Goal: Task Accomplishment & Management: Use online tool/utility

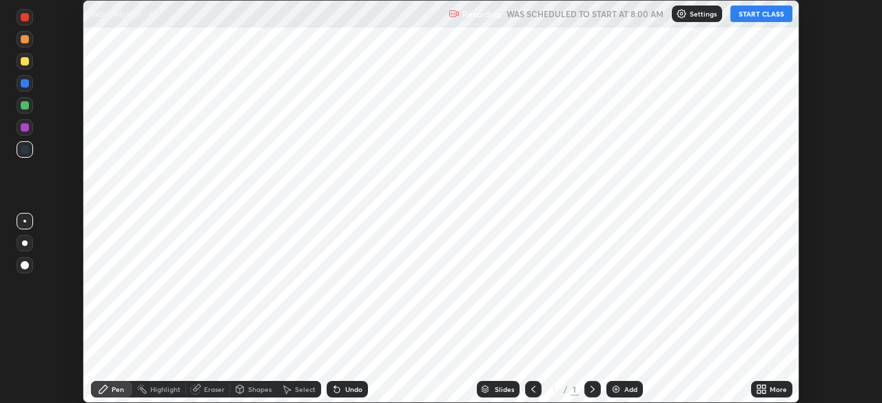
scroll to position [403, 881]
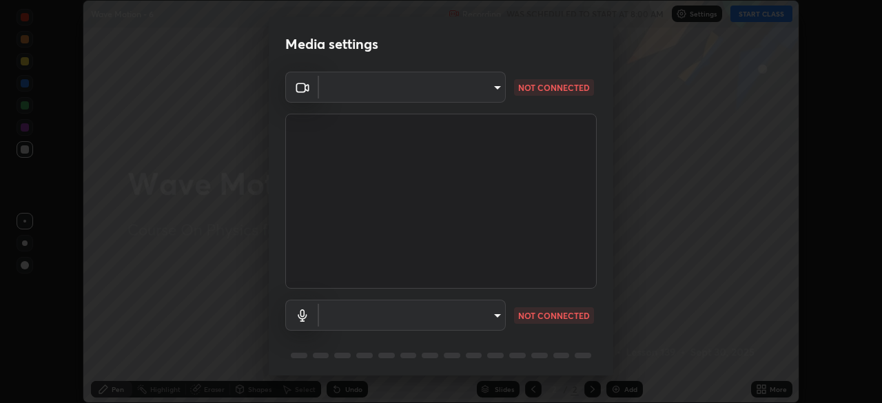
type input "5b0ce39d11be3a435715daab6ad7fa25508616855f5d18a60cdf0faa8df0ce2b"
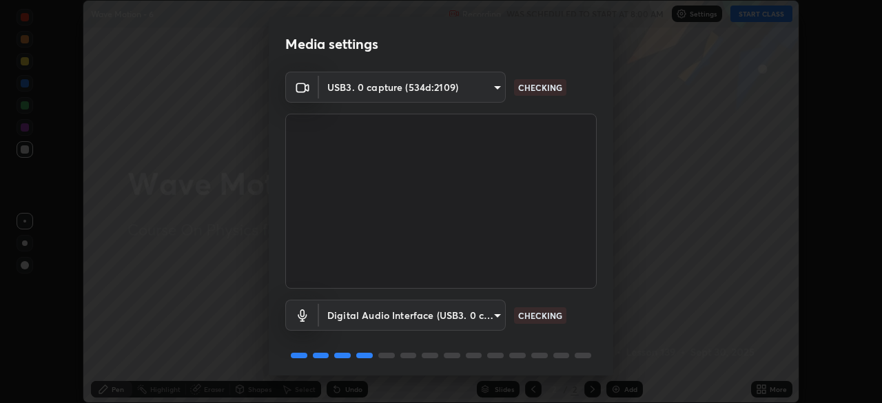
click at [484, 314] on body "Erase all Wave Motion - 6 Recording WAS SCHEDULED TO START AT 8:00 AM Settings …" at bounding box center [441, 201] width 882 height 403
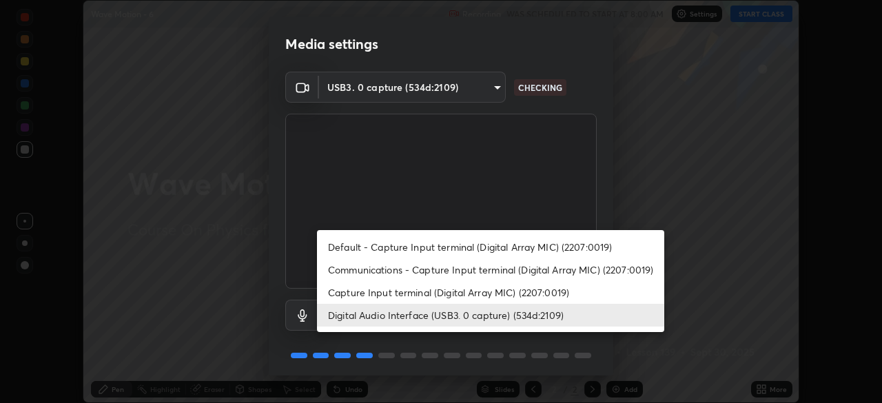
click at [468, 300] on li "Capture Input terminal (Digital Array MIC) (2207:0019)" at bounding box center [490, 292] width 347 height 23
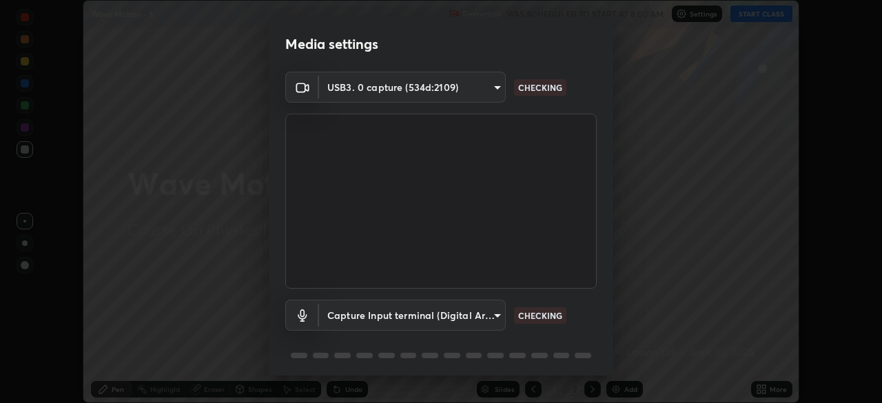
click at [473, 311] on body "Erase all Wave Motion - 6 Recording WAS SCHEDULED TO START AT 8:00 AM Settings …" at bounding box center [441, 201] width 882 height 403
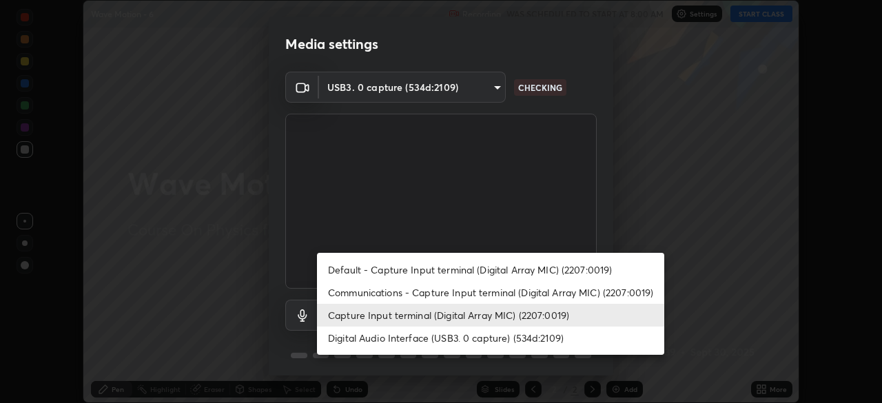
click at [475, 340] on li "Digital Audio Interface (USB3. 0 capture) (534d:2109)" at bounding box center [490, 338] width 347 height 23
type input "a1042adff76ea4b5505a52ff3a0232de4086f7e529f4609d60403d5288817579"
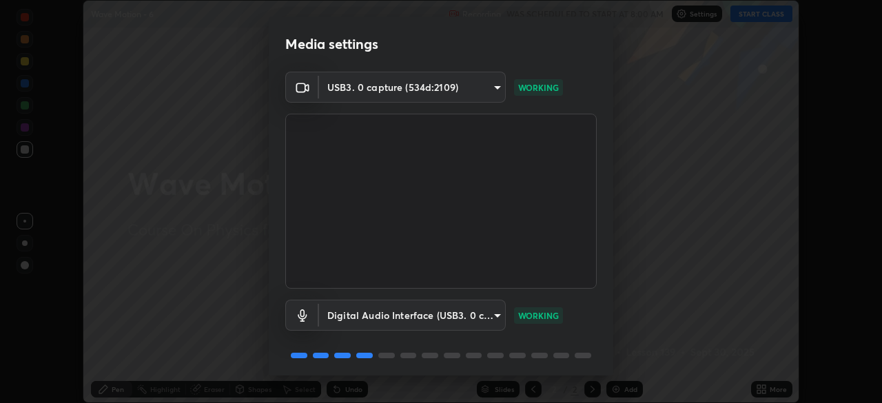
scroll to position [49, 0]
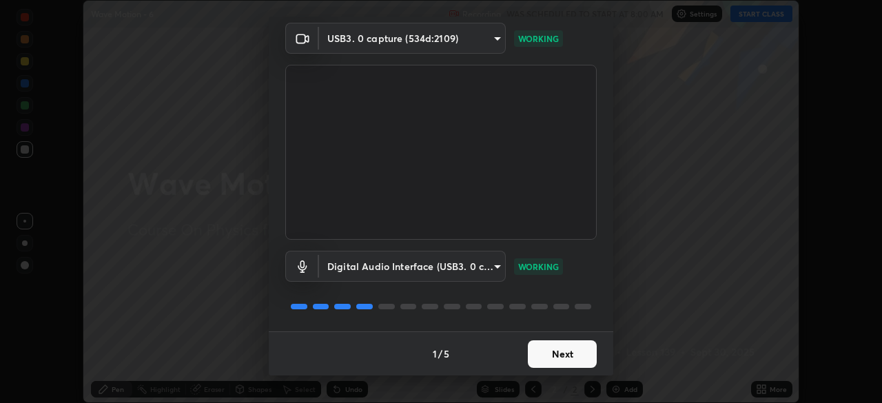
click at [557, 352] on button "Next" at bounding box center [562, 354] width 69 height 28
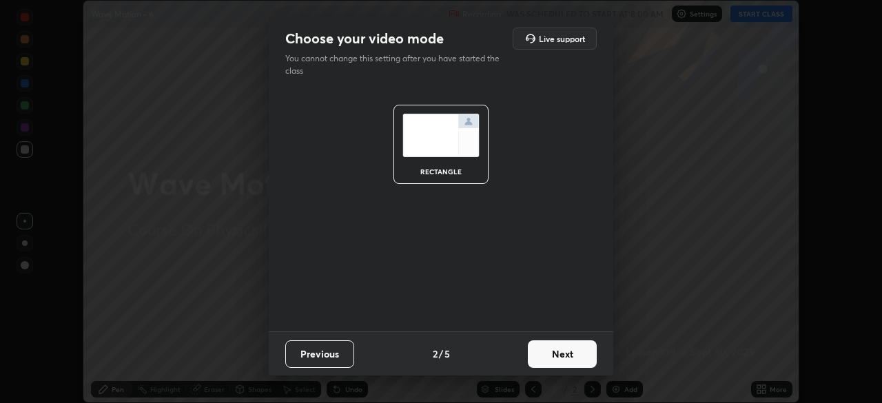
scroll to position [0, 0]
click at [575, 354] on button "Next" at bounding box center [562, 354] width 69 height 28
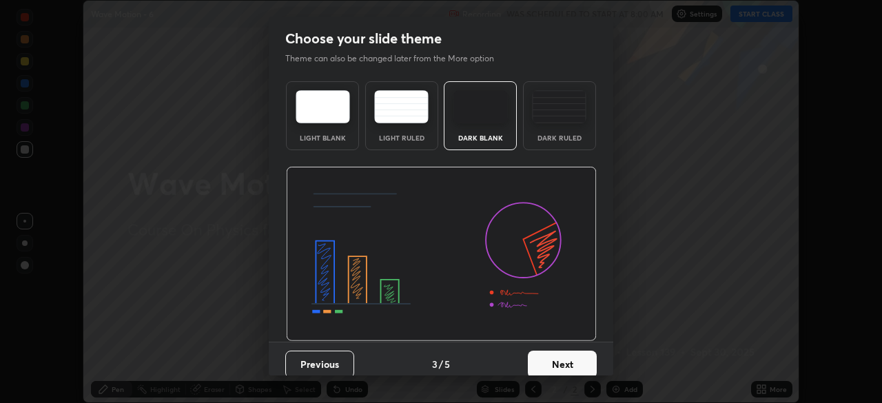
click at [585, 360] on button "Next" at bounding box center [562, 365] width 69 height 28
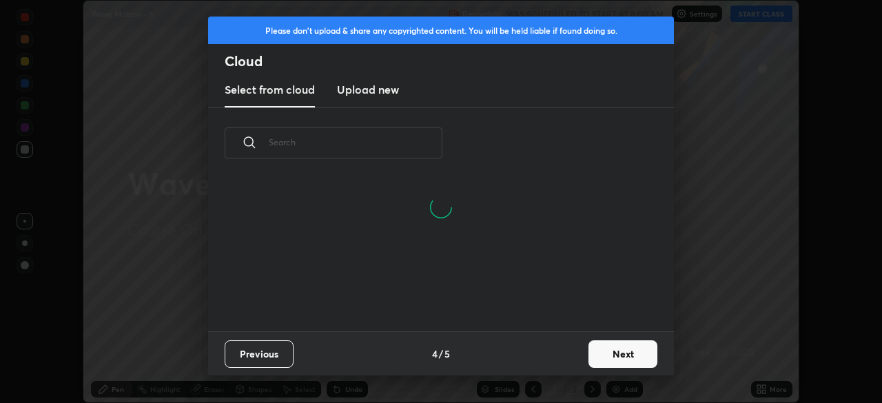
click at [605, 351] on button "Next" at bounding box center [622, 354] width 69 height 28
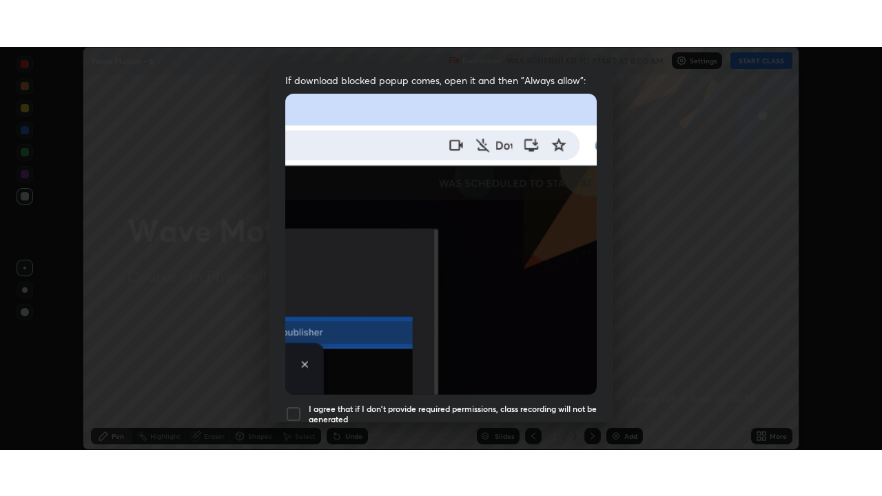
scroll to position [330, 0]
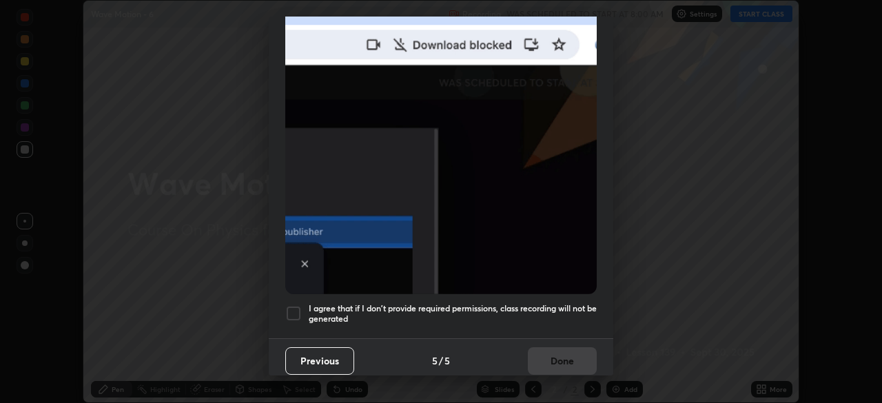
click at [509, 303] on h5 "I agree that if I don't provide required permissions, class recording will not …" at bounding box center [453, 313] width 288 height 21
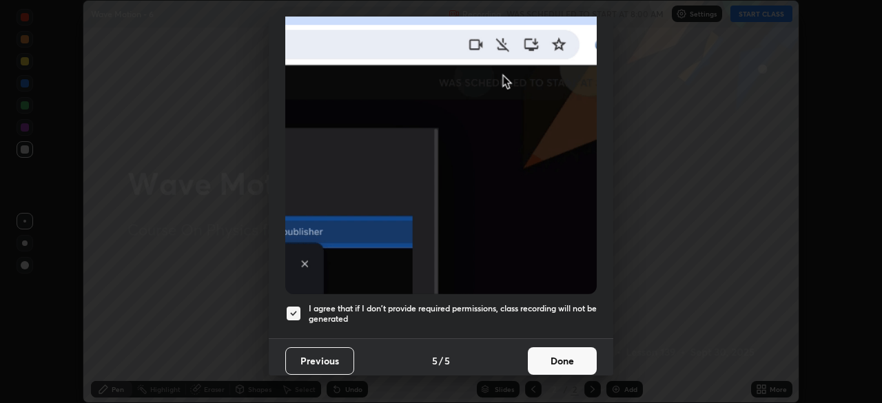
click at [557, 347] on button "Done" at bounding box center [562, 361] width 69 height 28
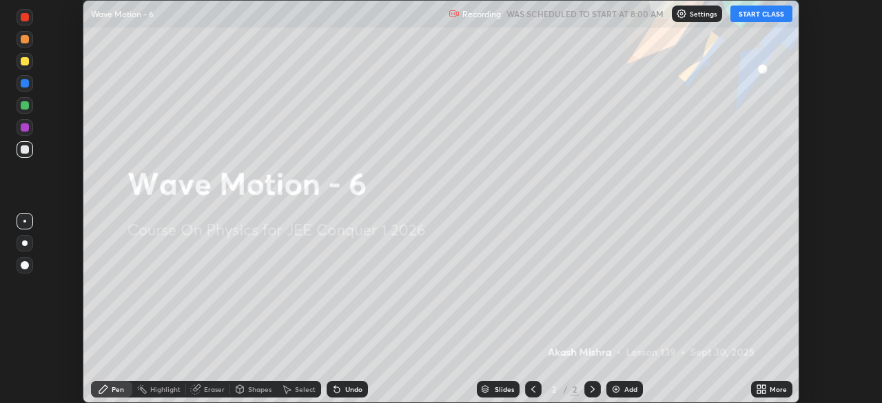
click at [766, 17] on button "START CLASS" at bounding box center [761, 14] width 62 height 17
click at [757, 391] on icon at bounding box center [758, 391] width 3 height 3
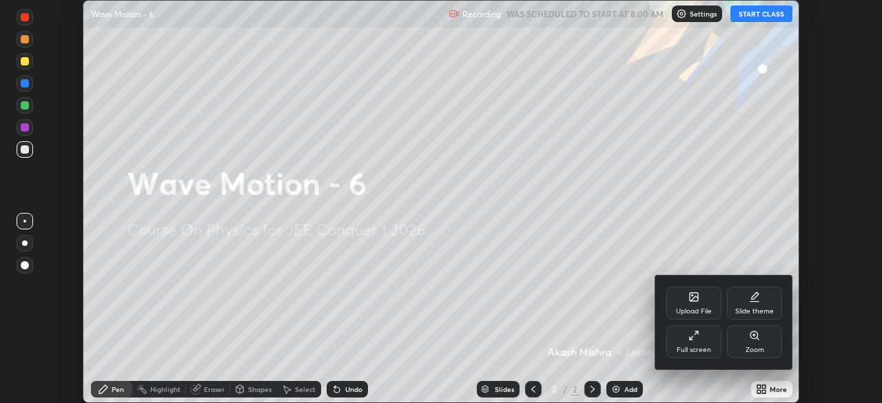
click at [694, 336] on icon at bounding box center [693, 335] width 11 height 11
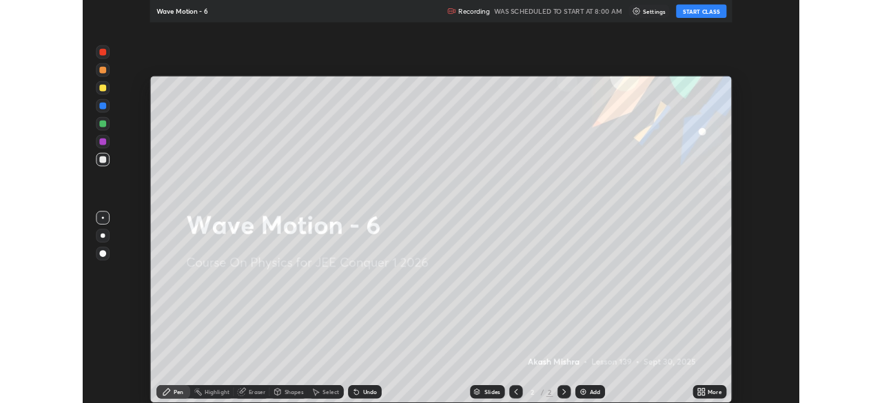
scroll to position [496, 882]
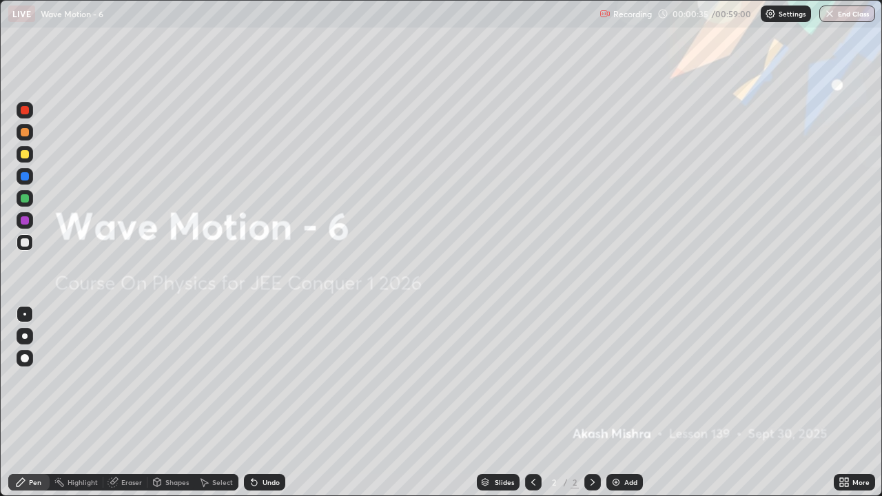
click at [624, 402] on div "Add" at bounding box center [630, 482] width 13 height 7
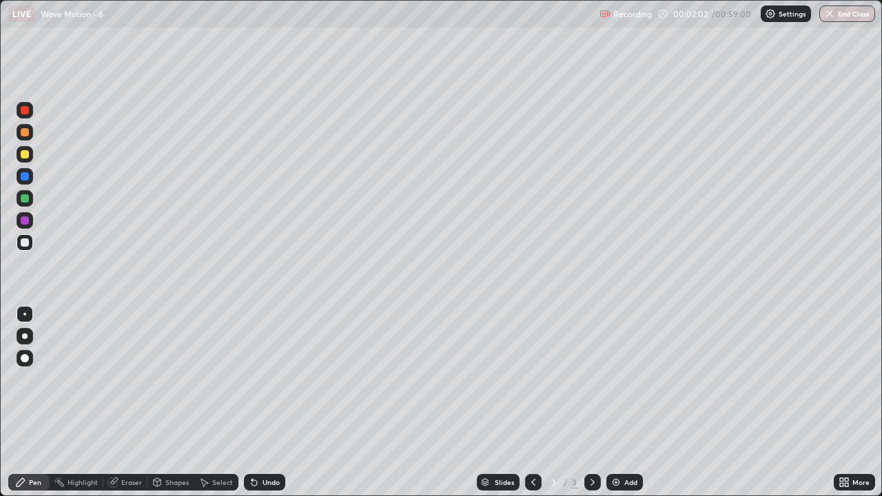
click at [265, 402] on div "Undo" at bounding box center [271, 482] width 17 height 7
click at [258, 402] on div "Undo" at bounding box center [264, 482] width 41 height 17
click at [30, 159] on div at bounding box center [25, 154] width 17 height 17
click at [619, 402] on img at bounding box center [616, 482] width 11 height 11
click at [270, 402] on div "Undo" at bounding box center [271, 482] width 17 height 7
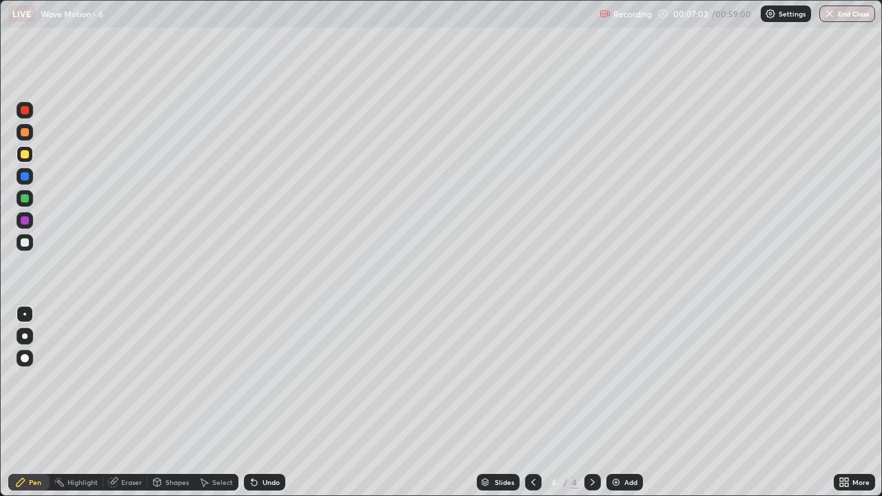
click at [257, 402] on icon at bounding box center [254, 482] width 11 height 11
click at [265, 402] on div "Undo" at bounding box center [271, 482] width 17 height 7
click at [268, 402] on div "Undo" at bounding box center [271, 482] width 17 height 7
click at [125, 402] on div "Eraser" at bounding box center [125, 482] width 44 height 17
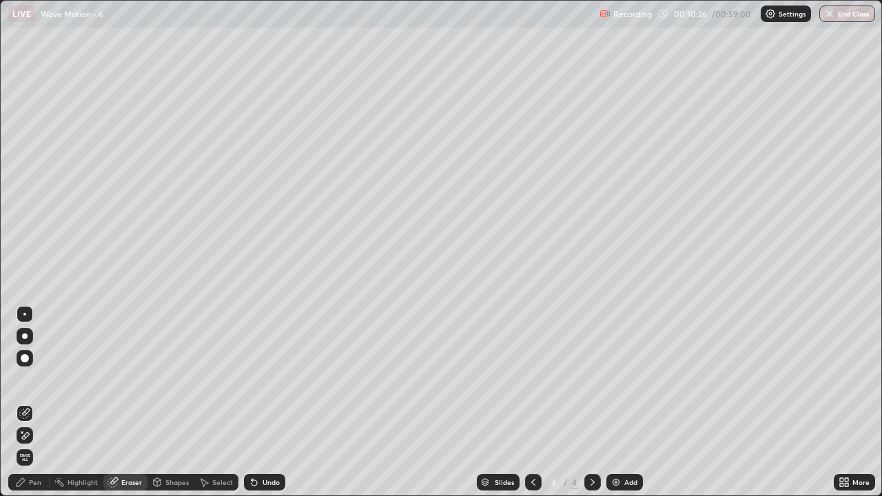
click at [33, 402] on div "Pen" at bounding box center [35, 482] width 12 height 7
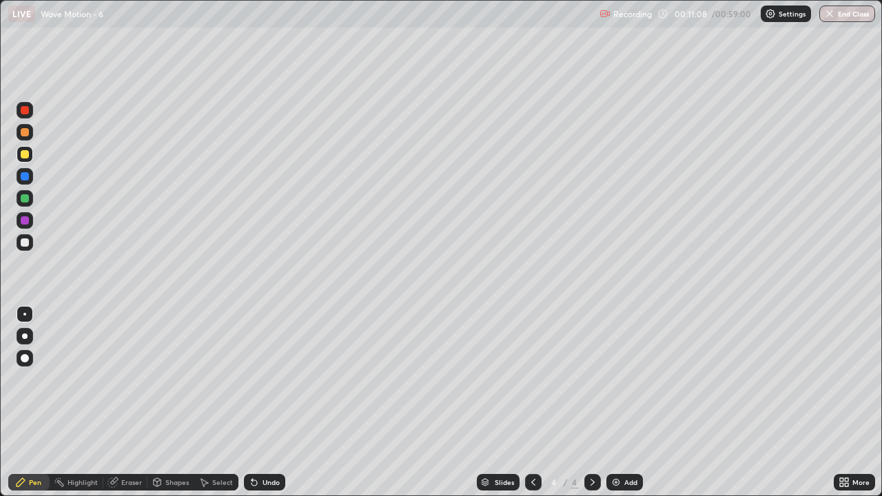
click at [27, 243] on div at bounding box center [25, 242] width 8 height 8
click at [264, 402] on div "Undo" at bounding box center [264, 482] width 41 height 17
click at [261, 402] on div "Undo" at bounding box center [264, 482] width 41 height 17
click at [260, 402] on div "Undo" at bounding box center [264, 482] width 41 height 17
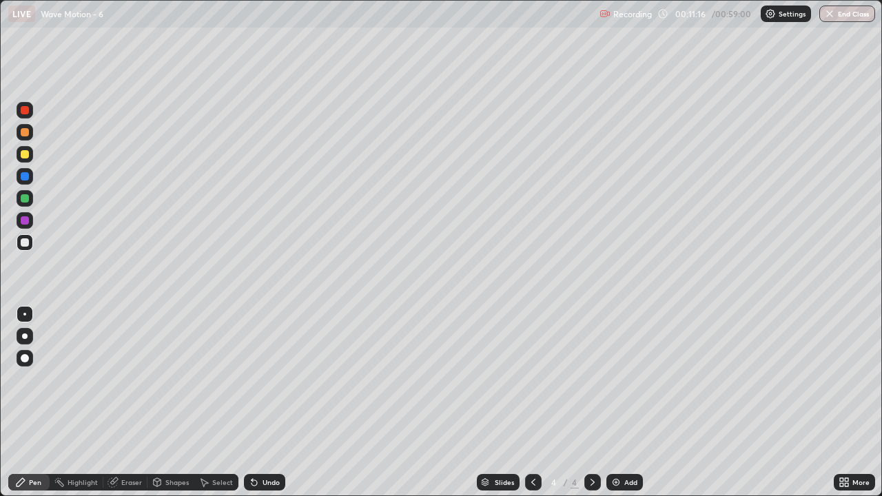
click at [260, 402] on div "Undo" at bounding box center [264, 482] width 41 height 17
click at [261, 402] on div "Undo" at bounding box center [264, 482] width 41 height 17
click at [263, 402] on div "Undo" at bounding box center [264, 482] width 41 height 17
click at [265, 402] on div "Undo" at bounding box center [264, 482] width 41 height 17
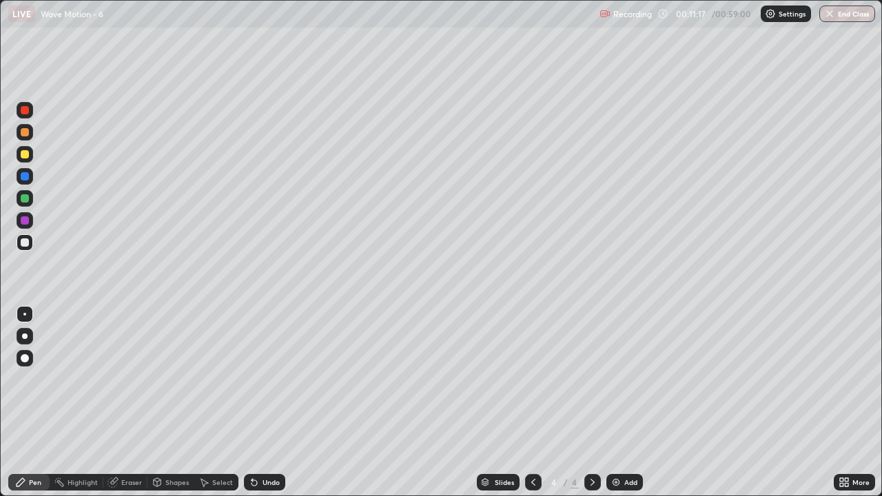
click at [267, 402] on div "Undo" at bounding box center [264, 482] width 41 height 17
click at [269, 402] on div "Undo" at bounding box center [264, 482] width 41 height 17
click at [267, 402] on div "Undo" at bounding box center [264, 482] width 41 height 17
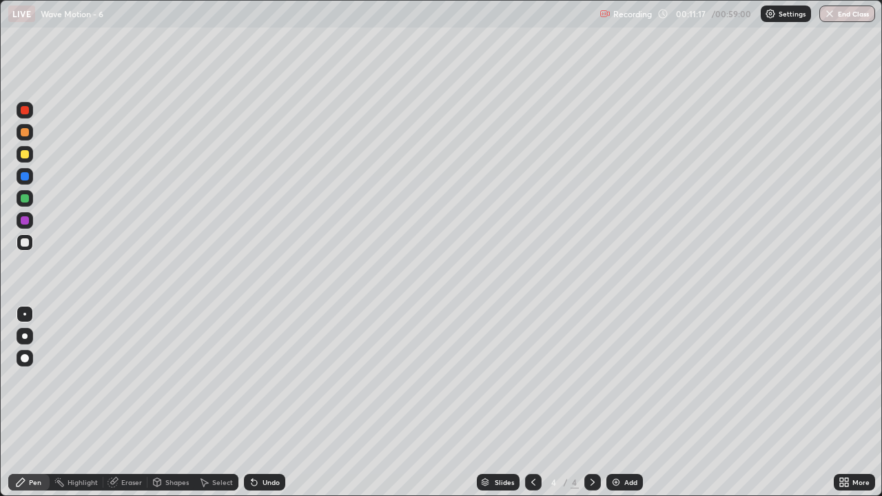
click at [267, 402] on div "Undo" at bounding box center [264, 482] width 41 height 17
click at [268, 402] on div "Undo" at bounding box center [264, 482] width 41 height 17
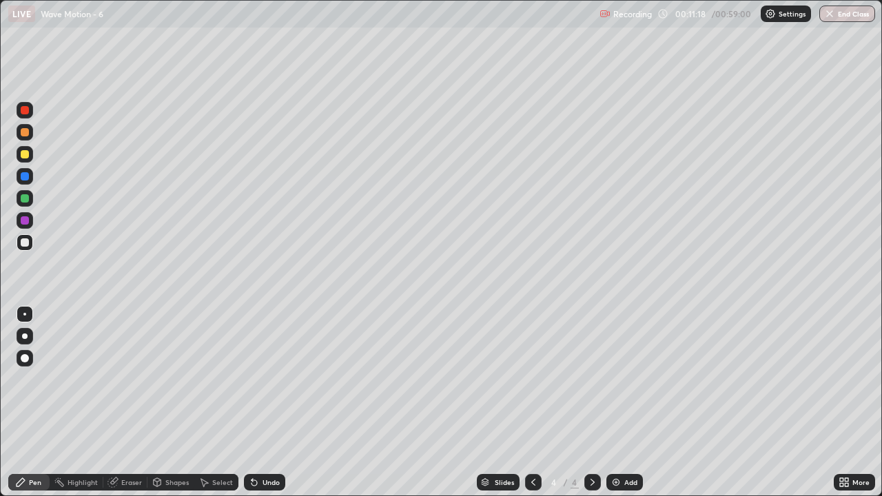
click at [268, 402] on div "Undo" at bounding box center [264, 482] width 41 height 17
click at [266, 402] on div "Undo" at bounding box center [264, 482] width 41 height 17
click at [267, 402] on div "Undo" at bounding box center [264, 482] width 41 height 17
click at [269, 402] on div "Undo" at bounding box center [264, 482] width 41 height 17
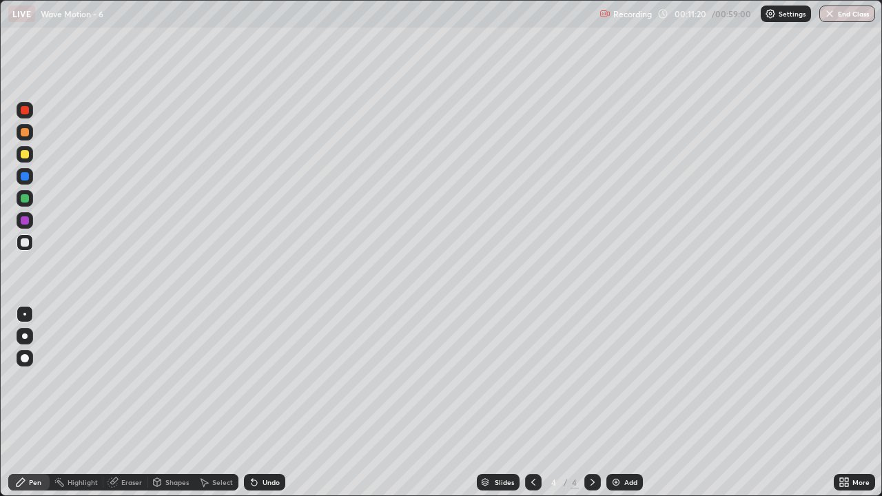
click at [272, 402] on div "Undo" at bounding box center [264, 482] width 41 height 17
click at [271, 402] on div "Undo" at bounding box center [264, 482] width 41 height 17
click at [261, 402] on div "Undo" at bounding box center [264, 482] width 41 height 17
click at [613, 402] on img at bounding box center [616, 482] width 11 height 11
click at [265, 402] on div "Undo" at bounding box center [271, 482] width 17 height 7
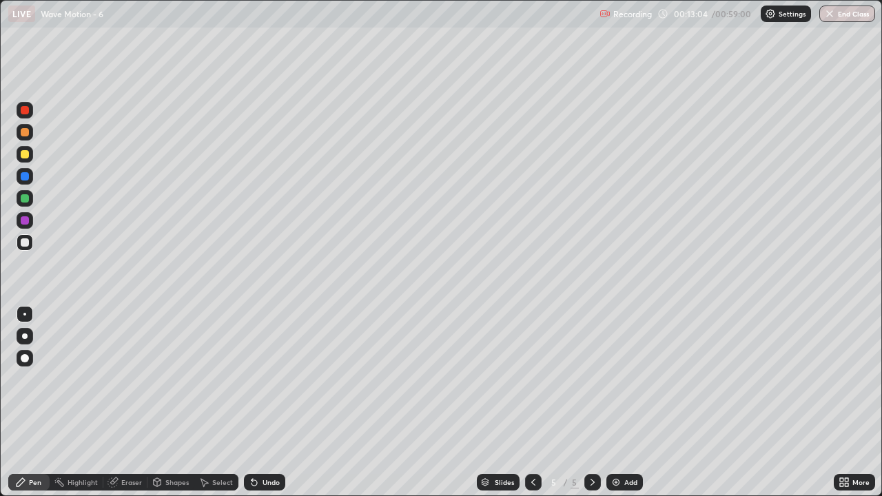
click at [267, 402] on div "Undo" at bounding box center [264, 482] width 41 height 17
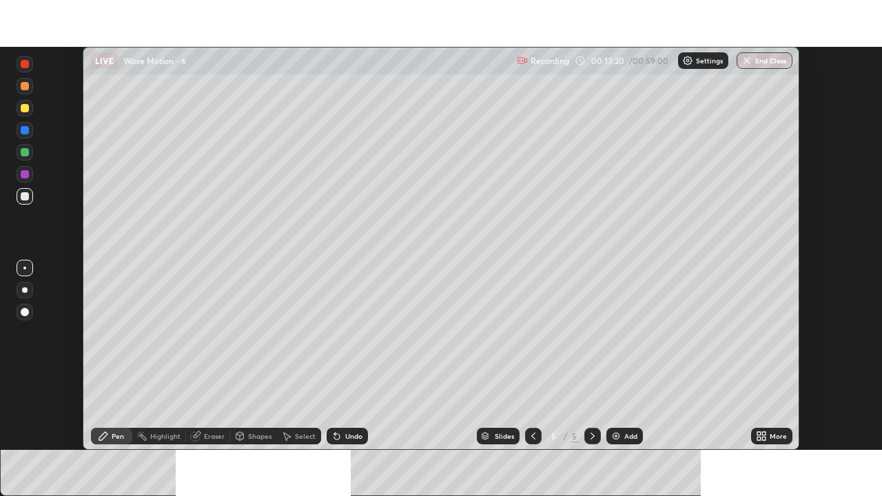
scroll to position [68503, 68024]
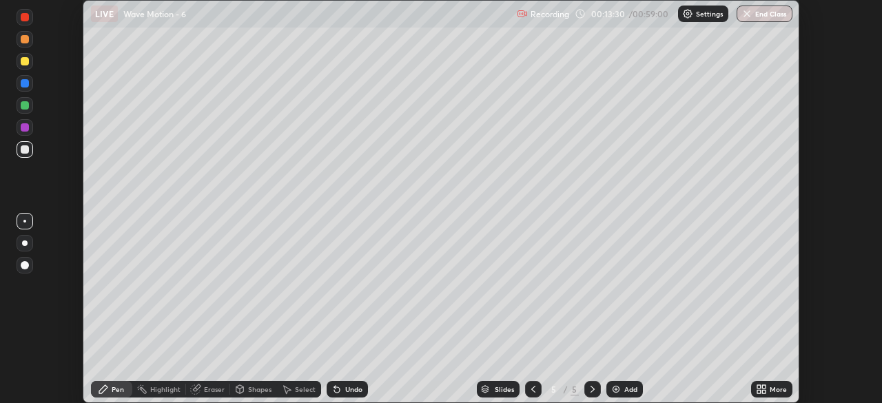
click at [759, 385] on icon at bounding box center [758, 386] width 3 height 3
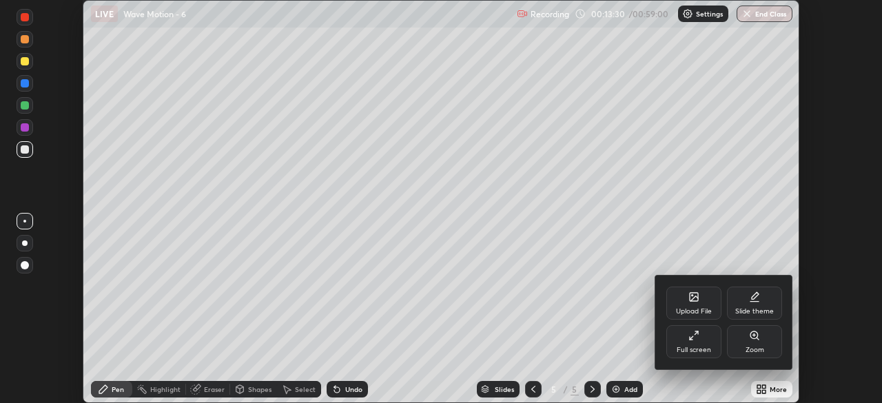
click at [699, 339] on div "Full screen" at bounding box center [693, 341] width 55 height 33
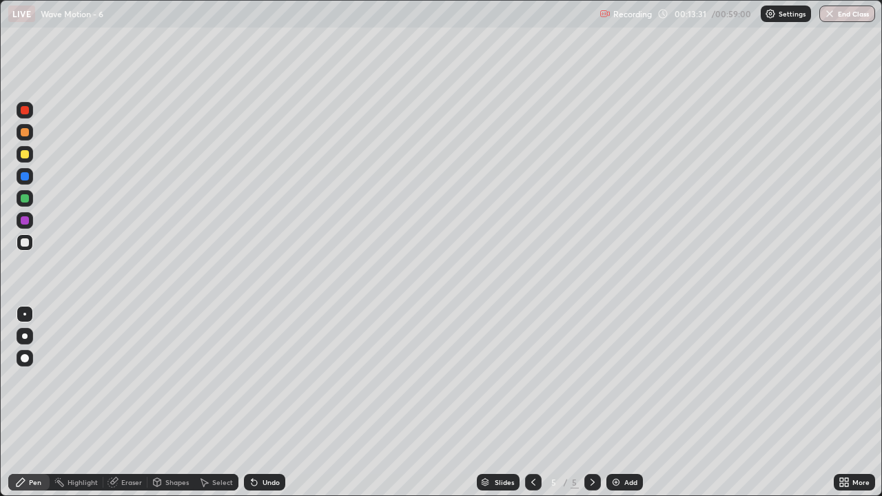
scroll to position [496, 882]
click at [267, 402] on div "Undo" at bounding box center [271, 482] width 17 height 7
click at [263, 402] on div "Undo" at bounding box center [271, 482] width 17 height 7
click at [615, 402] on img at bounding box center [616, 482] width 11 height 11
click at [27, 242] on div at bounding box center [25, 242] width 8 height 8
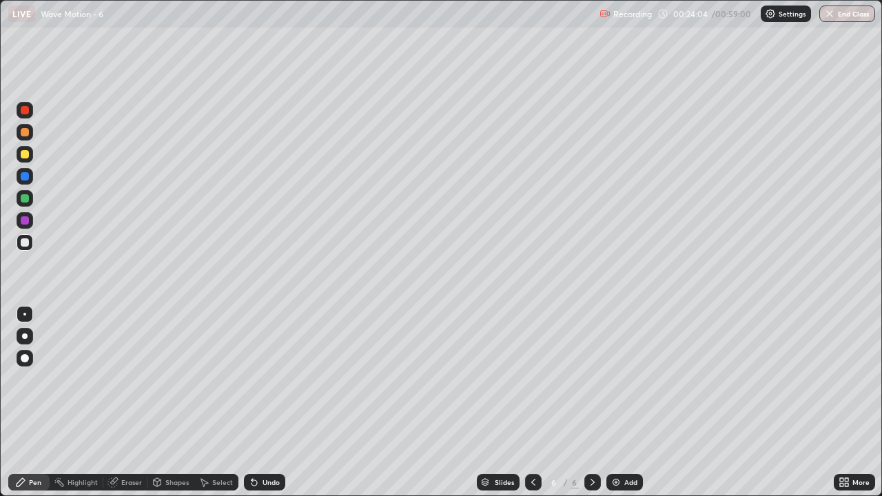
click at [252, 402] on icon at bounding box center [255, 483] width 6 height 6
click at [617, 402] on img at bounding box center [616, 482] width 11 height 11
click at [31, 243] on div at bounding box center [25, 242] width 17 height 17
click at [533, 402] on icon at bounding box center [533, 482] width 11 height 11
click at [592, 402] on icon at bounding box center [592, 482] width 11 height 11
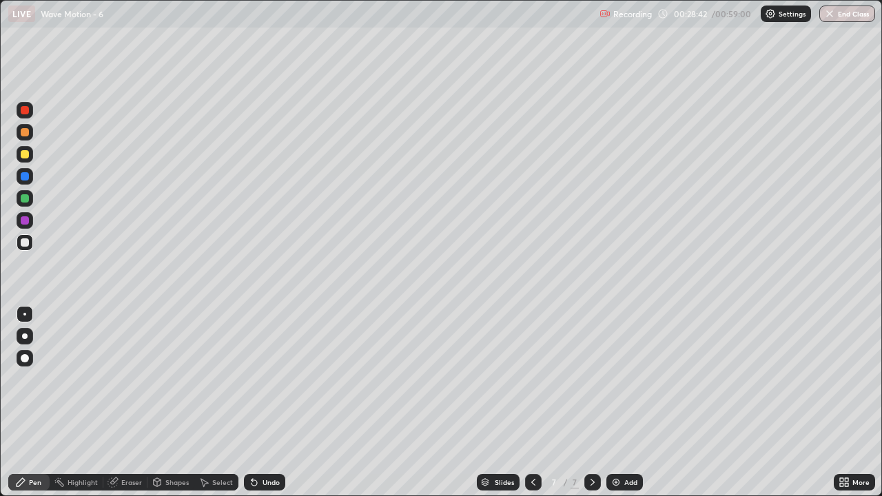
click at [265, 402] on div "Undo" at bounding box center [271, 482] width 17 height 7
click at [278, 402] on div "Undo" at bounding box center [264, 482] width 41 height 17
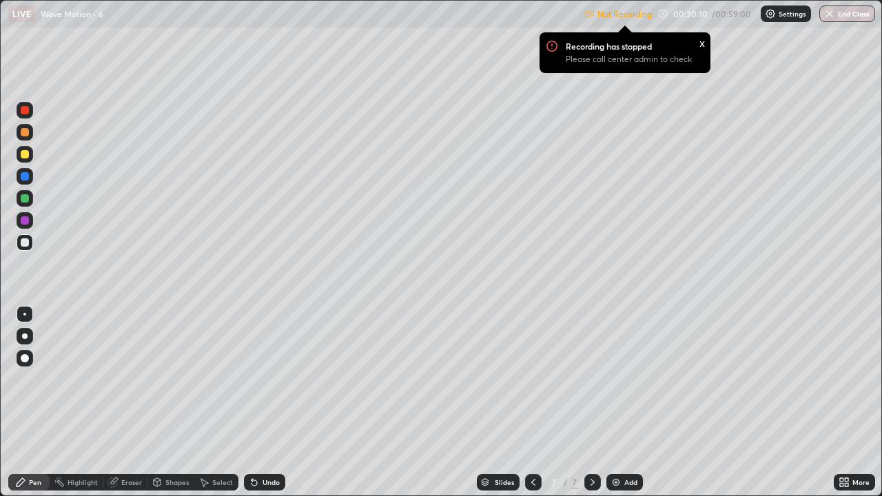
click at [785, 14] on p "Settings" at bounding box center [792, 13] width 27 height 7
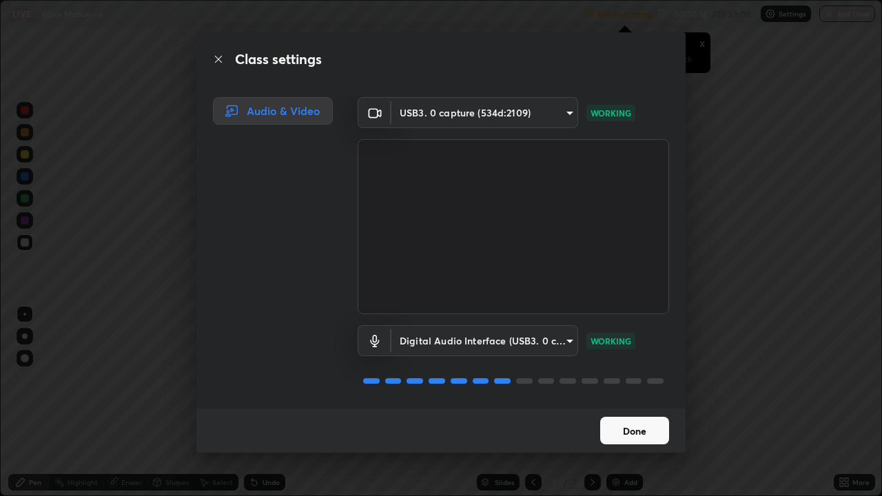
click at [628, 402] on button "Done" at bounding box center [634, 431] width 69 height 28
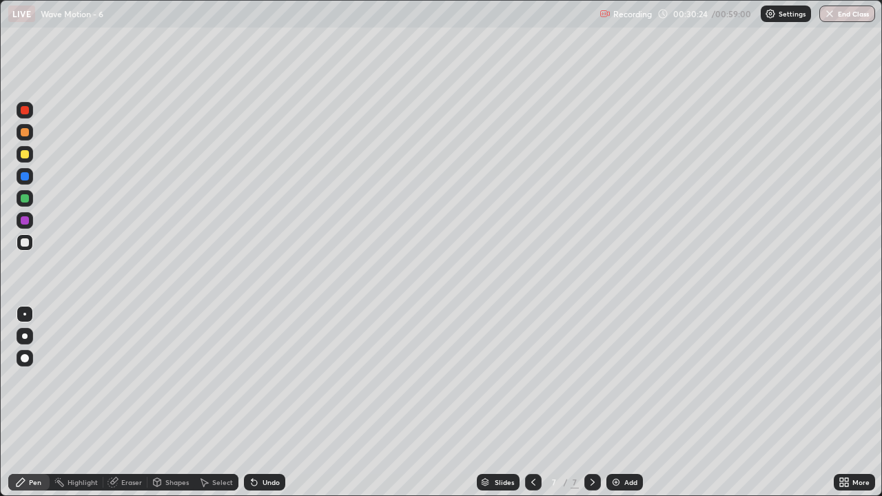
click at [265, 402] on div "Undo" at bounding box center [271, 482] width 17 height 7
click at [25, 198] on div at bounding box center [25, 198] width 8 height 8
click at [252, 402] on icon at bounding box center [255, 483] width 6 height 6
click at [263, 402] on div "Undo" at bounding box center [271, 482] width 17 height 7
click at [260, 402] on div "Undo" at bounding box center [264, 482] width 41 height 17
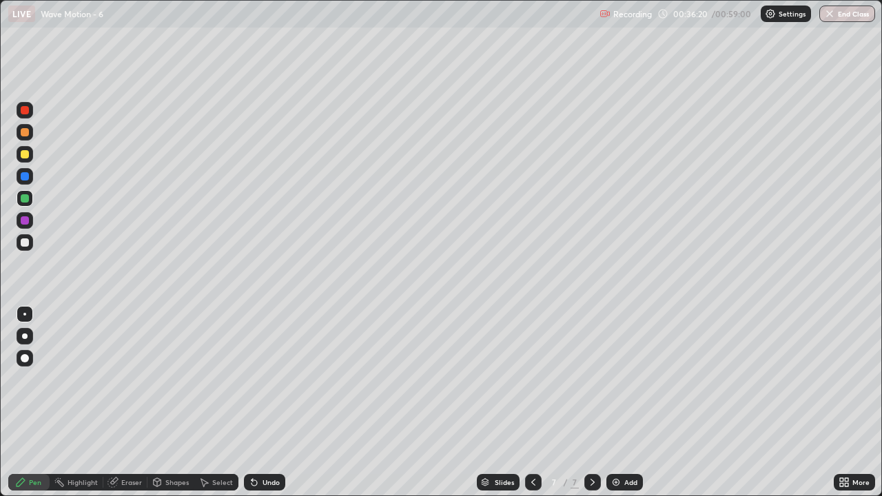
click at [267, 402] on div "Undo" at bounding box center [271, 482] width 17 height 7
click at [625, 402] on div "Add" at bounding box center [630, 482] width 13 height 7
click at [30, 247] on div at bounding box center [25, 242] width 17 height 17
click at [174, 402] on div "Shapes" at bounding box center [176, 482] width 23 height 7
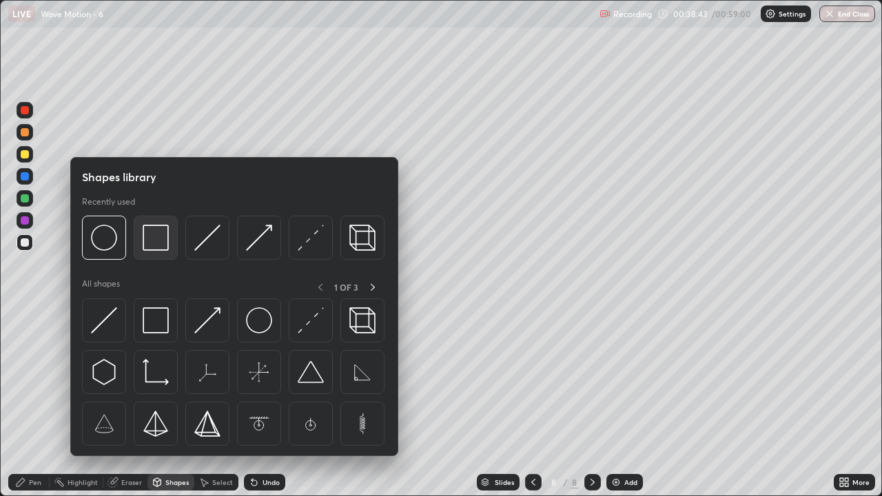
click at [161, 245] on img at bounding box center [156, 238] width 26 height 26
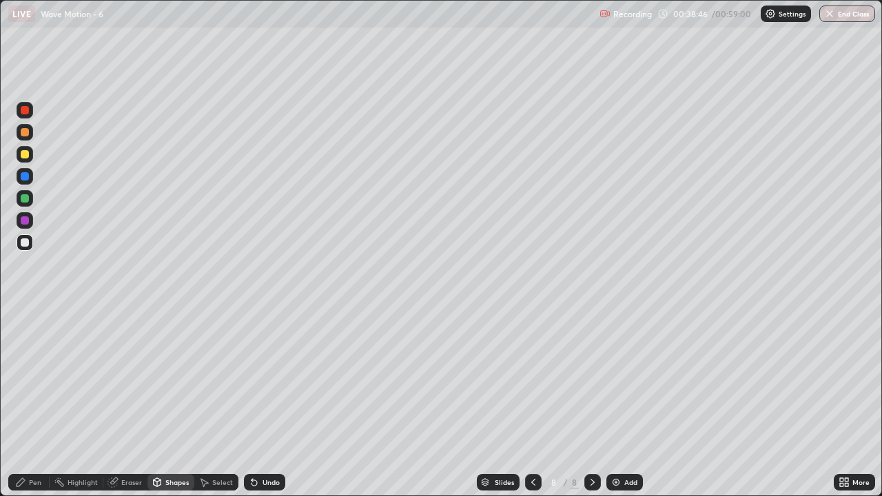
click at [175, 402] on div "Shapes" at bounding box center [176, 482] width 23 height 7
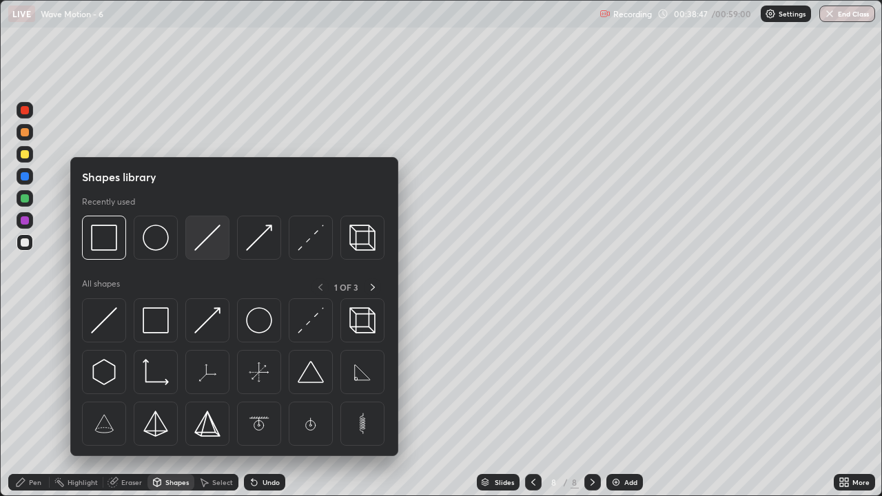
click at [205, 239] on img at bounding box center [207, 238] width 26 height 26
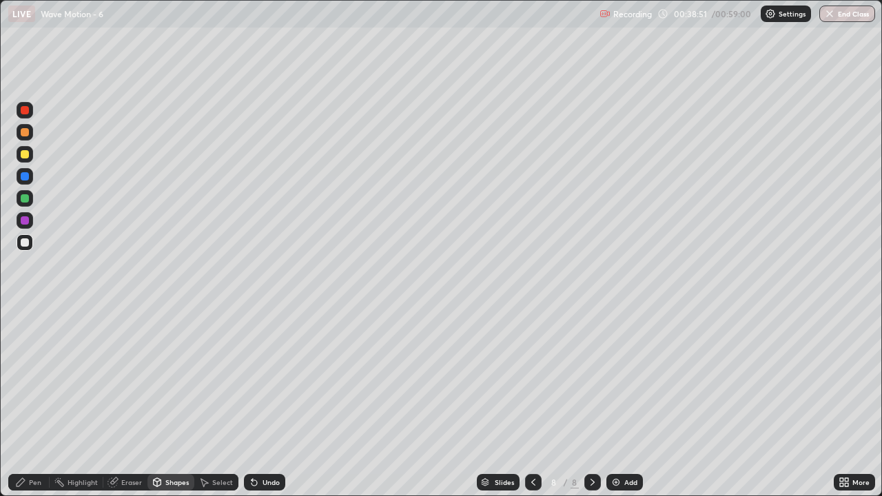
click at [263, 402] on div "Undo" at bounding box center [271, 482] width 17 height 7
click at [224, 402] on div "Select" at bounding box center [222, 482] width 21 height 7
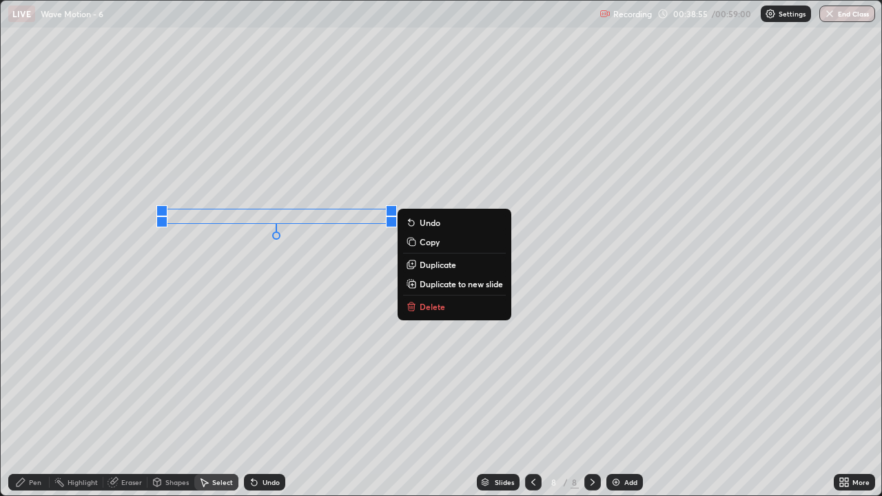
click at [227, 270] on div "0 ° Undo Copy Duplicate Duplicate to new slide Delete" at bounding box center [441, 248] width 881 height 495
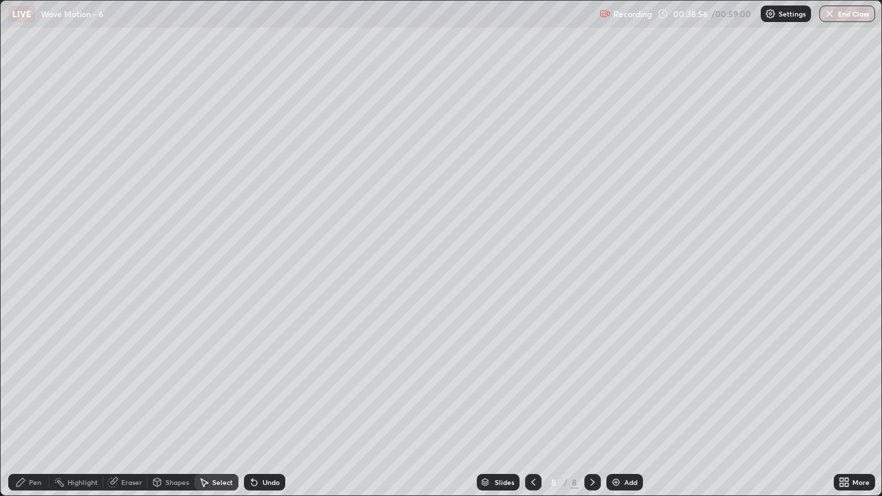
click at [171, 402] on div "Shapes" at bounding box center [170, 482] width 47 height 17
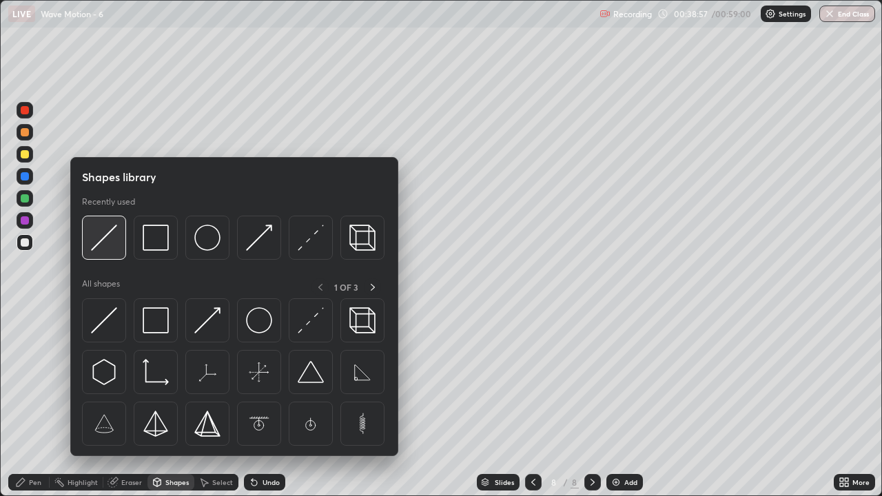
click at [108, 234] on img at bounding box center [104, 238] width 26 height 26
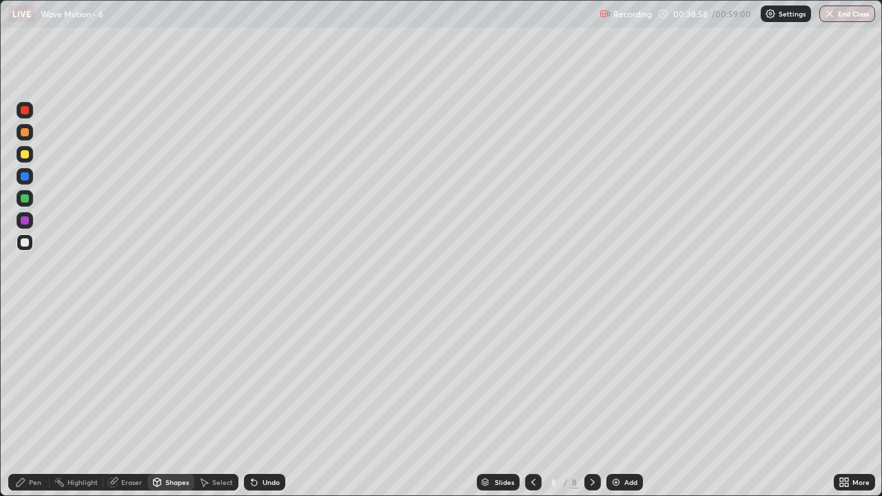
click at [32, 402] on div "Pen" at bounding box center [28, 482] width 41 height 17
click at [25, 336] on div at bounding box center [25, 337] width 6 height 6
click at [176, 402] on div "Shapes" at bounding box center [176, 482] width 23 height 7
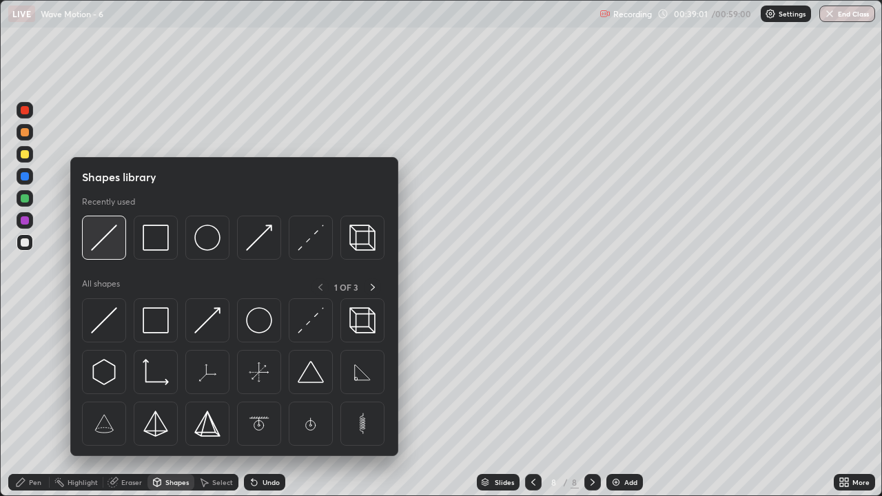
click at [106, 236] on img at bounding box center [104, 238] width 26 height 26
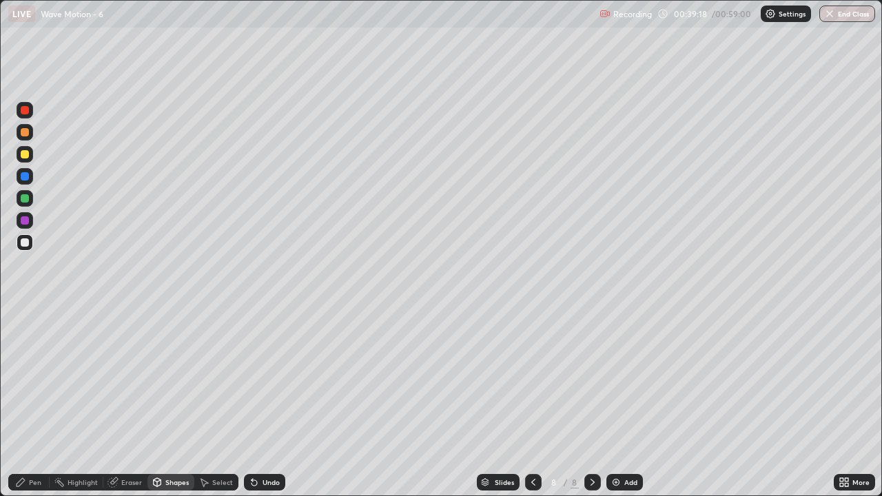
click at [42, 402] on div "Pen" at bounding box center [28, 482] width 41 height 17
click at [25, 154] on div at bounding box center [25, 154] width 8 height 8
click at [30, 316] on div at bounding box center [25, 314] width 17 height 17
click at [28, 198] on div at bounding box center [25, 198] width 8 height 8
click at [32, 244] on div at bounding box center [25, 242] width 17 height 17
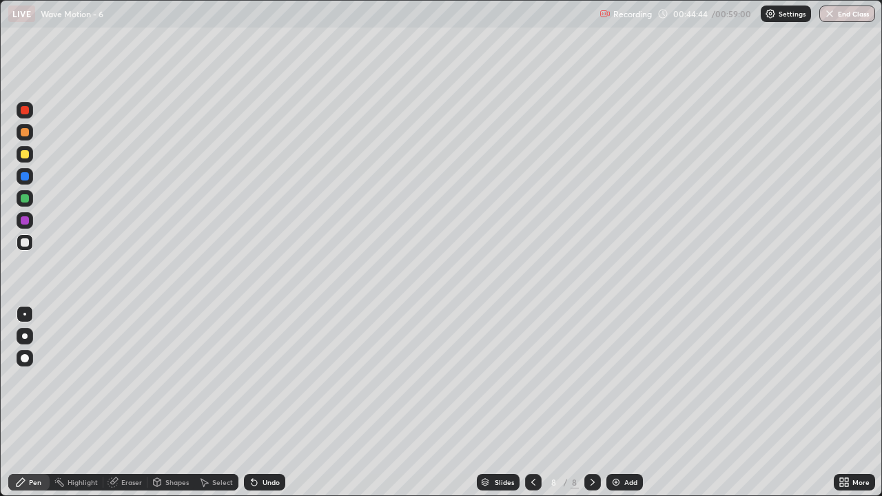
click at [23, 157] on div at bounding box center [25, 154] width 8 height 8
click at [25, 136] on div at bounding box center [25, 132] width 8 height 8
click at [616, 402] on img at bounding box center [616, 482] width 11 height 11
click at [25, 154] on div at bounding box center [25, 154] width 8 height 8
click at [25, 198] on div at bounding box center [25, 198] width 8 height 8
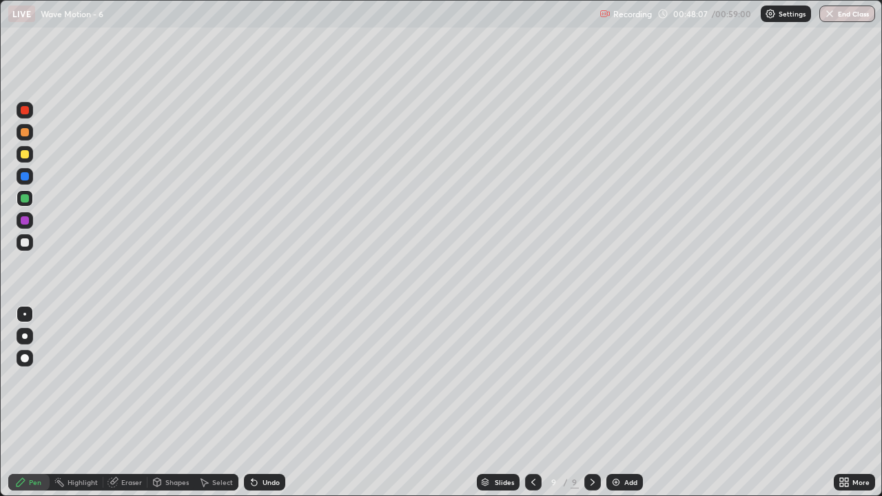
click at [263, 402] on div "Undo" at bounding box center [271, 482] width 17 height 7
click at [25, 244] on div at bounding box center [25, 242] width 8 height 8
click at [619, 402] on img at bounding box center [616, 482] width 11 height 11
click at [25, 154] on div at bounding box center [25, 154] width 8 height 8
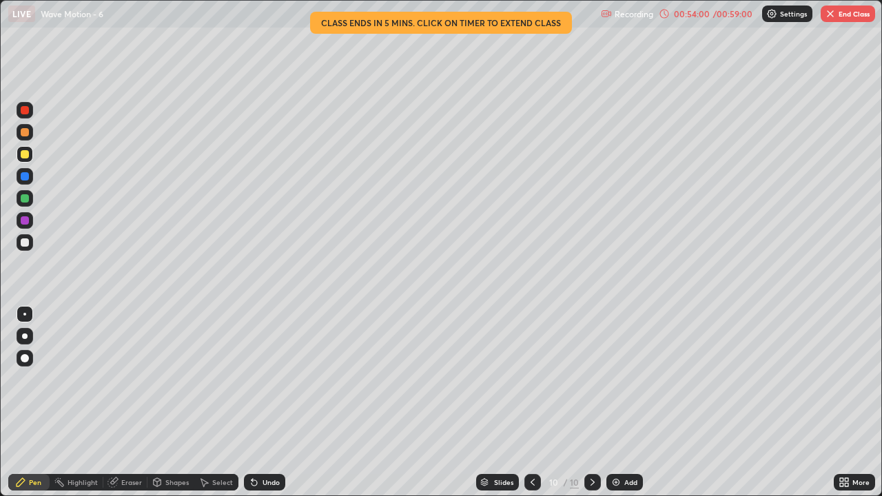
click at [28, 200] on div at bounding box center [25, 198] width 8 height 8
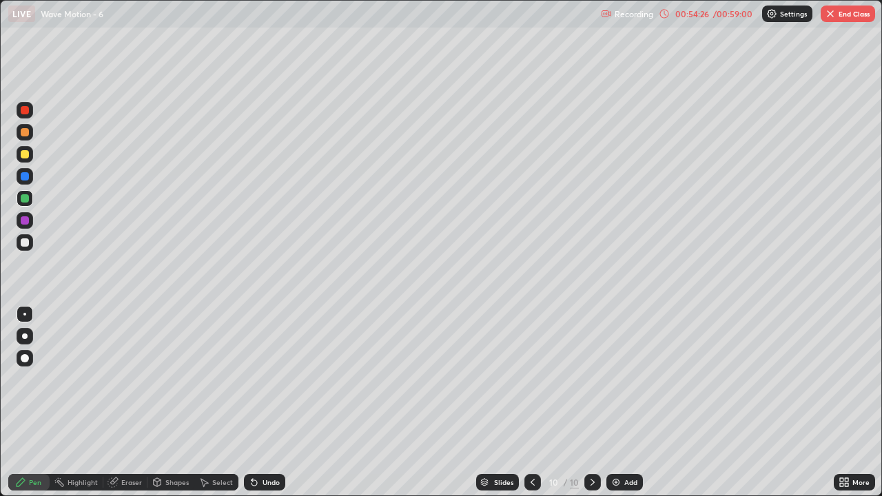
click at [25, 249] on div at bounding box center [25, 242] width 17 height 17
click at [531, 402] on icon at bounding box center [532, 482] width 11 height 11
click at [529, 402] on icon at bounding box center [532, 482] width 11 height 11
click at [590, 402] on div at bounding box center [592, 482] width 17 height 17
click at [590, 402] on div at bounding box center [592, 483] width 17 height 28
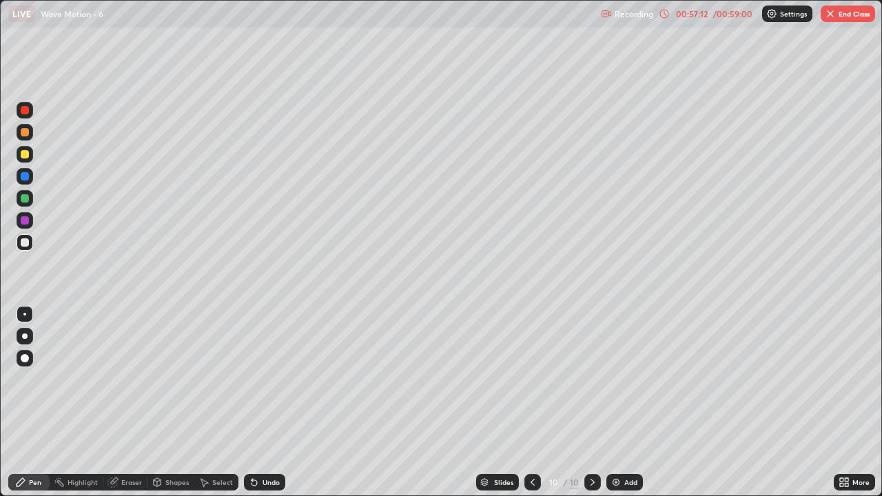
click at [533, 402] on icon at bounding box center [532, 482] width 11 height 11
click at [591, 402] on icon at bounding box center [592, 482] width 11 height 11
click at [531, 402] on icon at bounding box center [533, 482] width 4 height 7
click at [591, 402] on icon at bounding box center [592, 482] width 11 height 11
click at [531, 402] on icon at bounding box center [532, 482] width 11 height 11
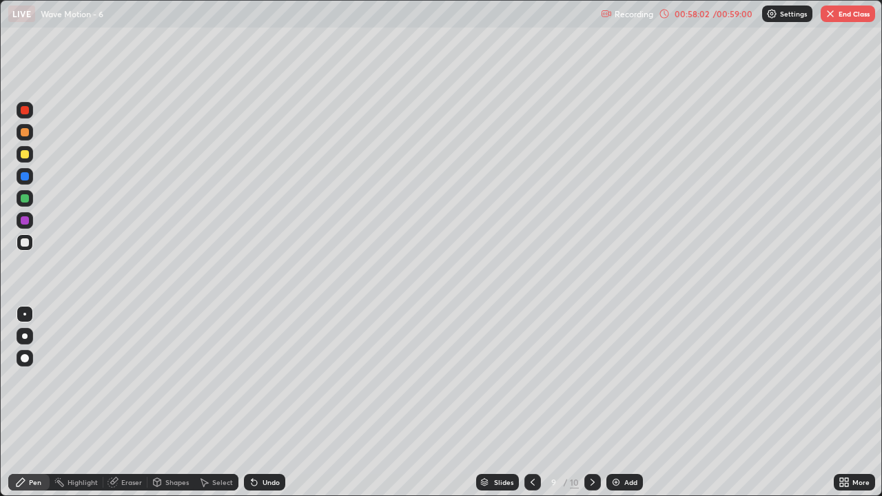
click at [587, 402] on icon at bounding box center [592, 482] width 11 height 11
click at [25, 199] on div at bounding box center [25, 198] width 8 height 8
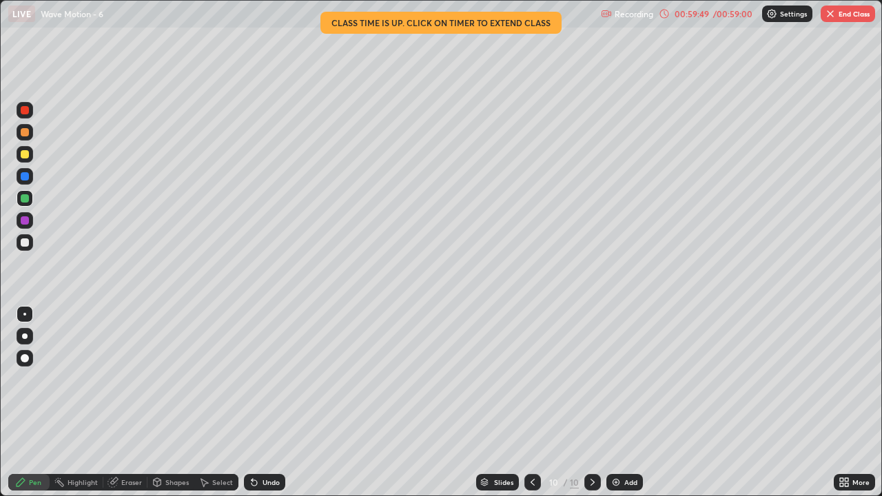
click at [274, 402] on div "Undo" at bounding box center [264, 482] width 41 height 17
click at [830, 17] on img "button" at bounding box center [830, 13] width 11 height 11
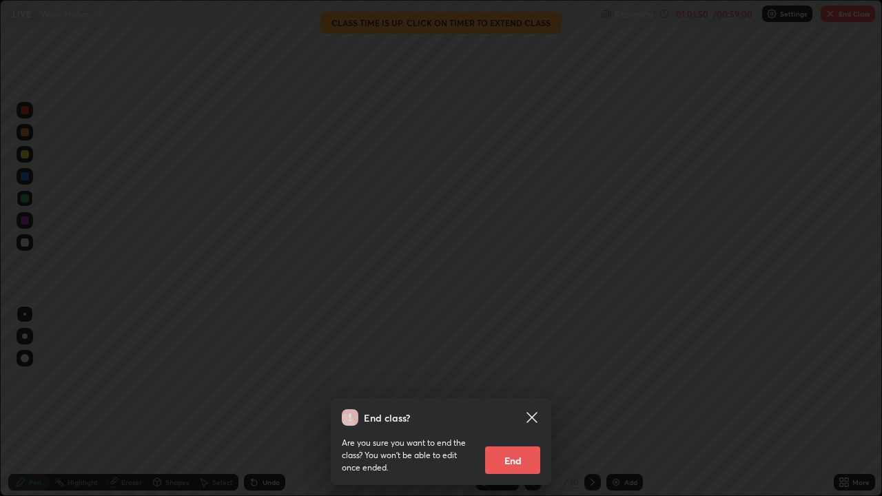
click at [513, 402] on button "End" at bounding box center [512, 461] width 55 height 28
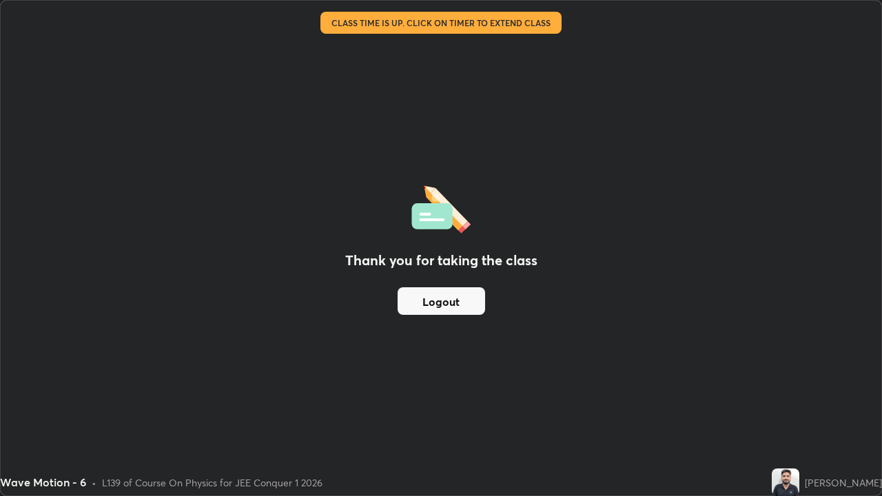
click at [447, 300] on button "Logout" at bounding box center [442, 301] width 88 height 28
